Goal: Task Accomplishment & Management: Use online tool/utility

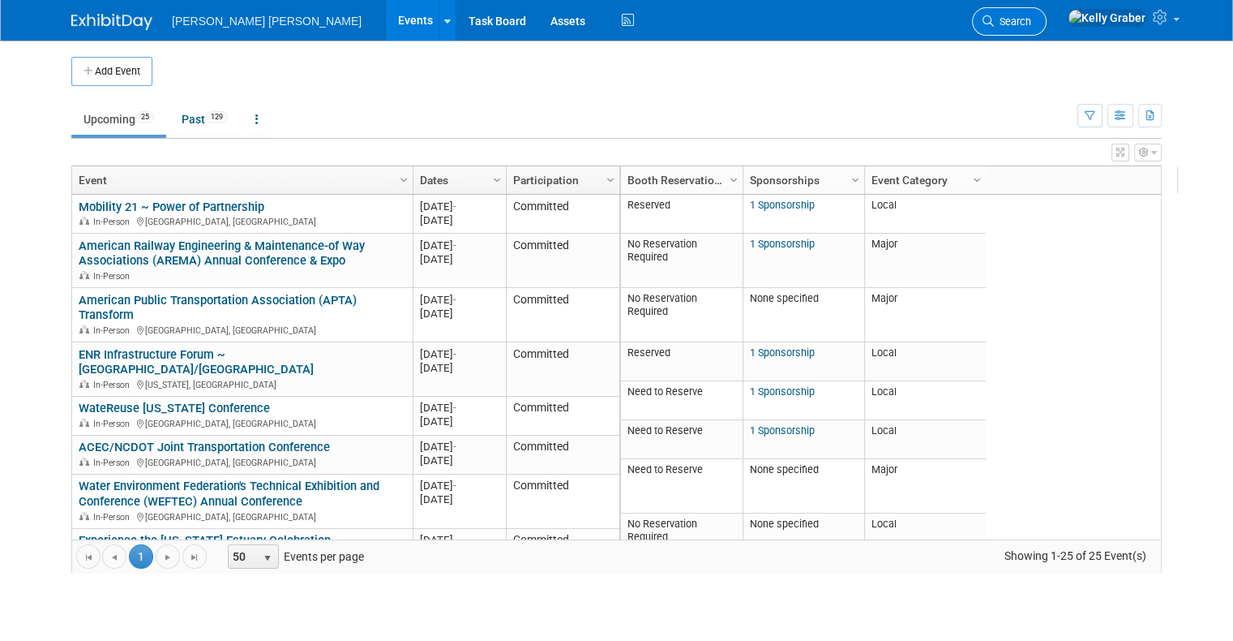
click at [1031, 19] on span "Search" at bounding box center [1012, 21] width 37 height 12
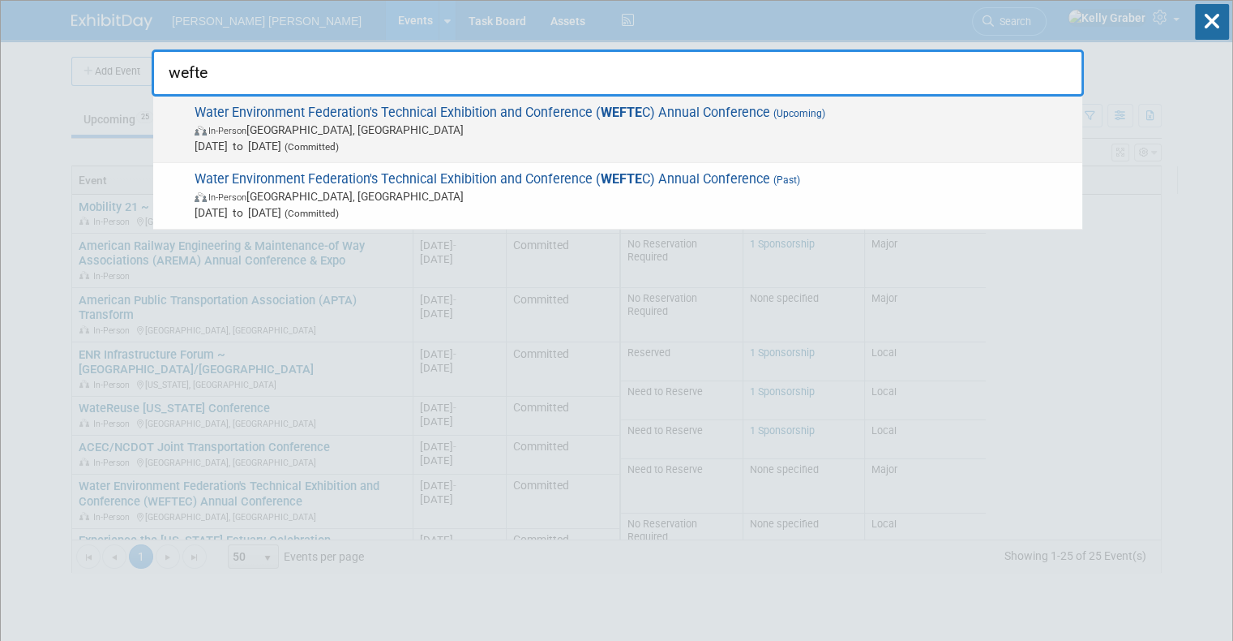
type input "wefte"
click at [400, 118] on span "Water Environment Federation's Technical Exhibition and Conference ( WEFTE C) A…" at bounding box center [632, 129] width 885 height 49
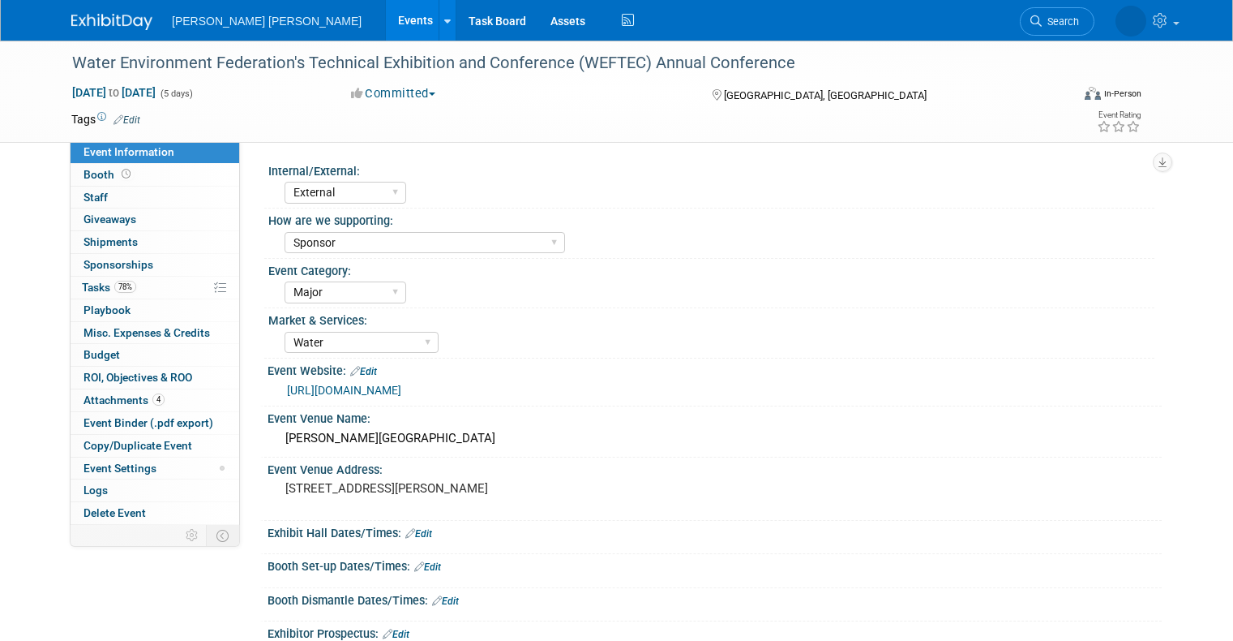
select select "External"
select select "Sponsor"
select select "Major"
select select "Water"
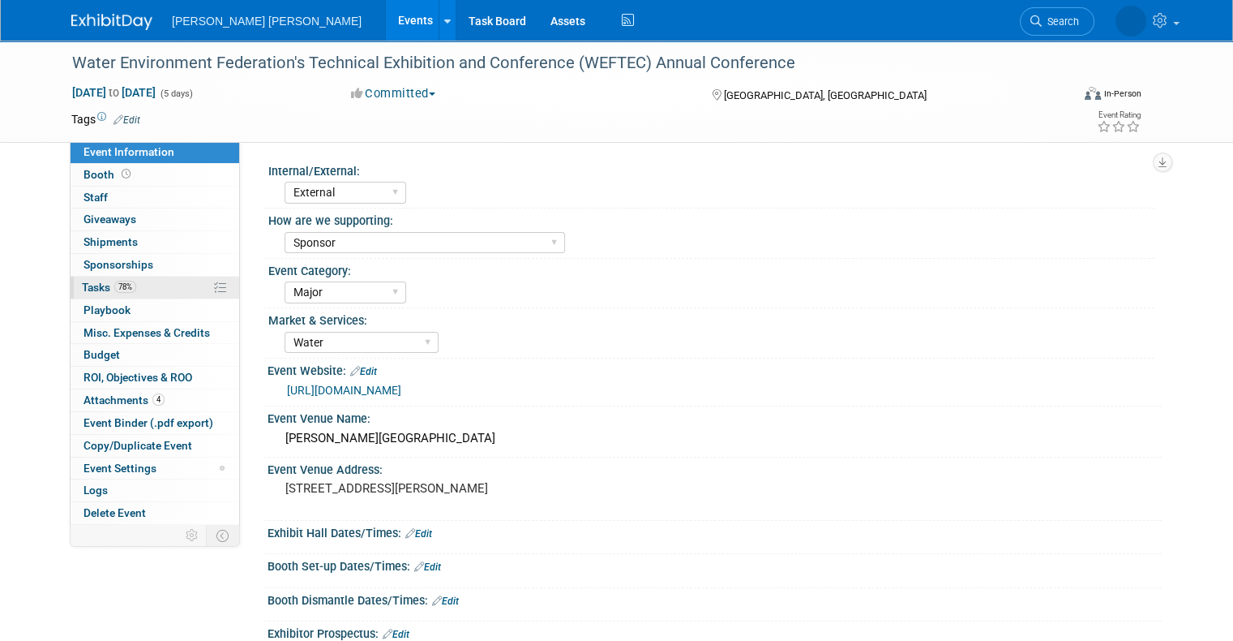
click at [84, 284] on span "Tasks 78%" at bounding box center [109, 287] width 54 height 13
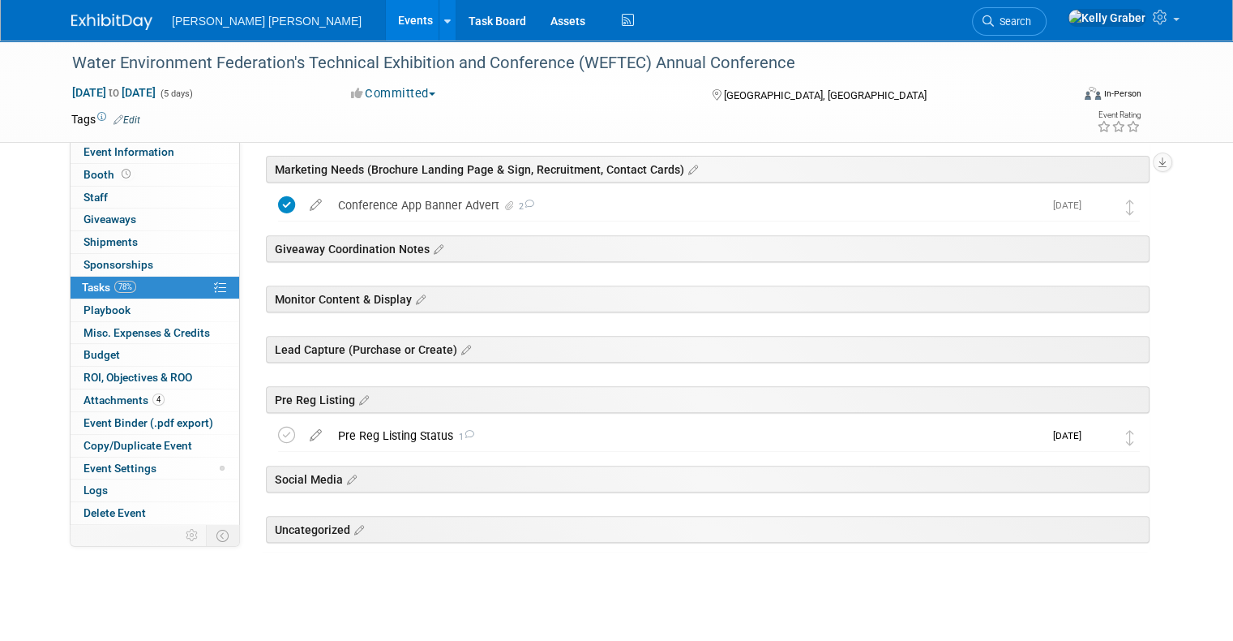
scroll to position [619, 0]
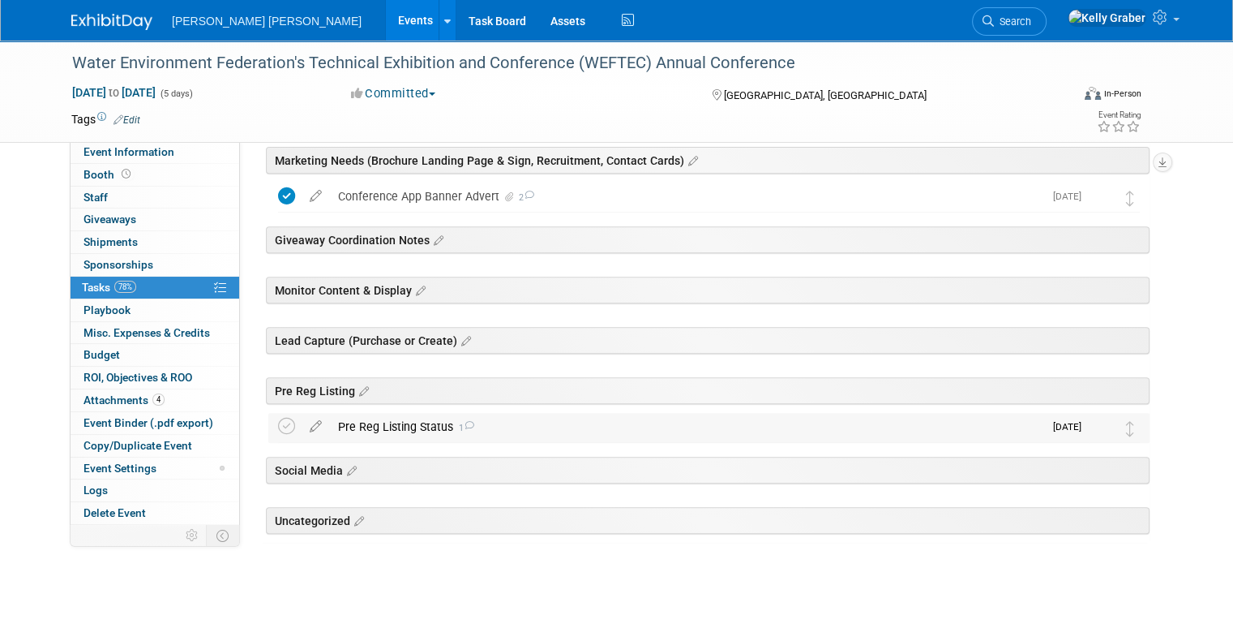
click at [389, 423] on div "Pre Reg Listing Status 1" at bounding box center [687, 427] width 714 height 28
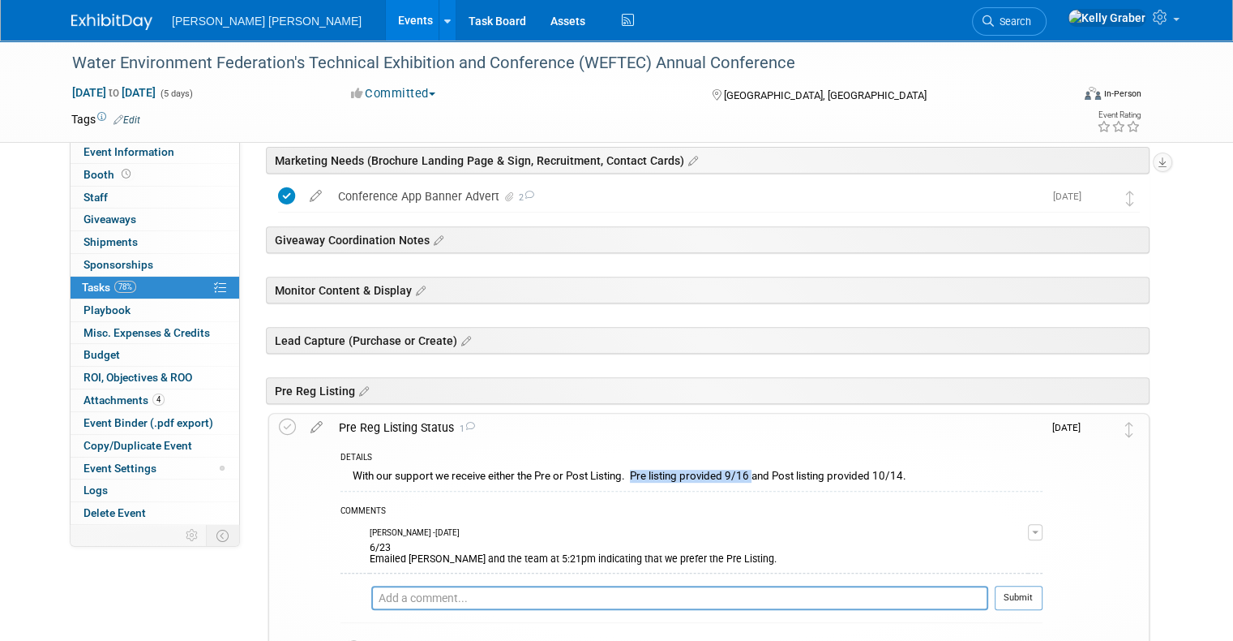
drag, startPoint x: 619, startPoint y: 472, endPoint x: 739, endPoint y: 474, distance: 120.0
click at [739, 474] on div "With our support we receive either the Pre or Post Listing. Pre listing provide…" at bounding box center [692, 477] width 702 height 25
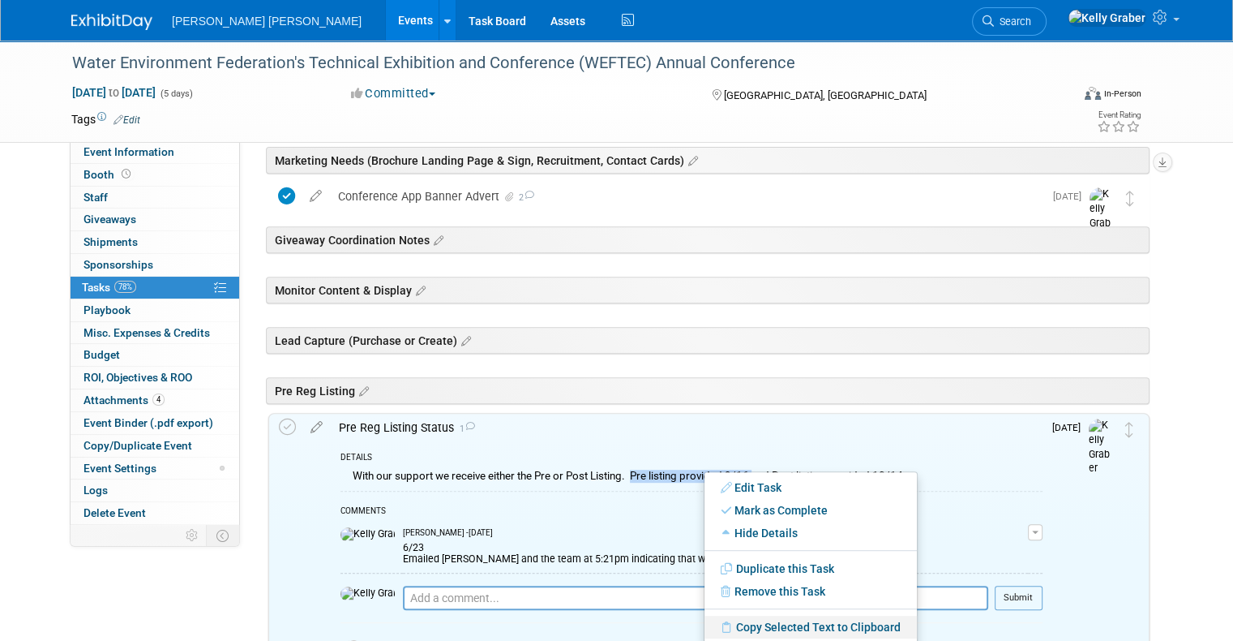
click at [752, 619] on link "Copy Selected Text to Clipboard" at bounding box center [811, 626] width 212 height 23
copy div "Pre listing provided 9/16"
